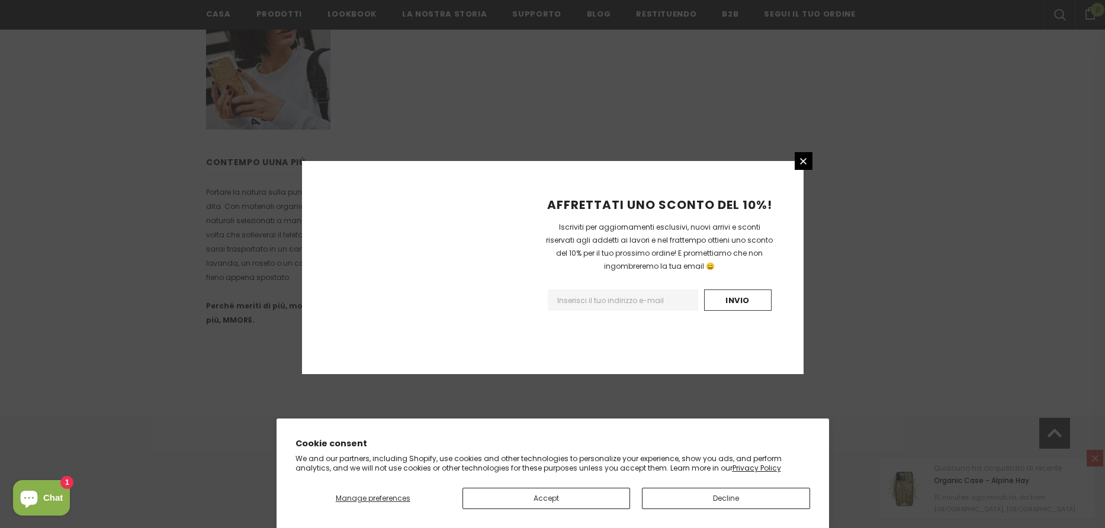
scroll to position [797, 0]
